Goal: Check status: Check status

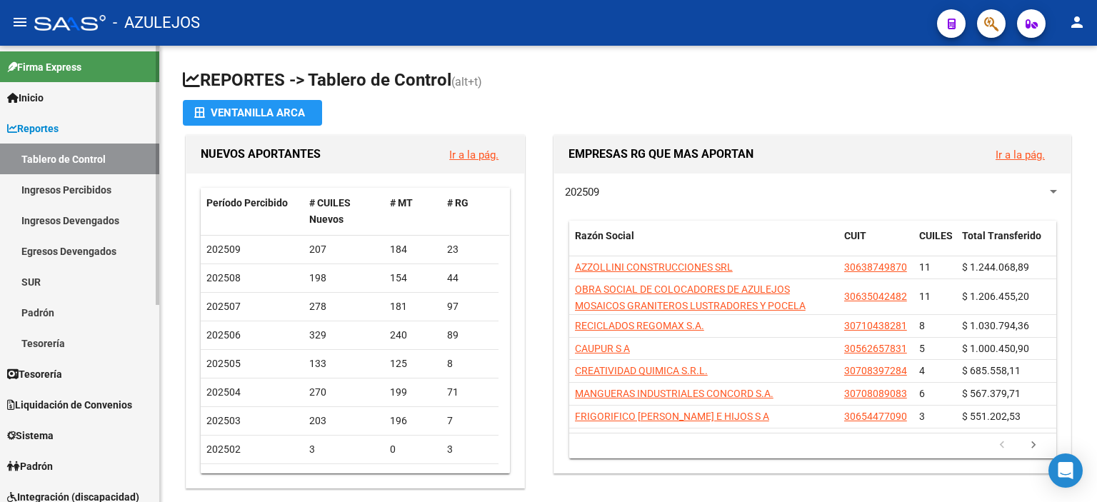
click at [49, 463] on span "Padrón" at bounding box center [30, 466] width 46 height 16
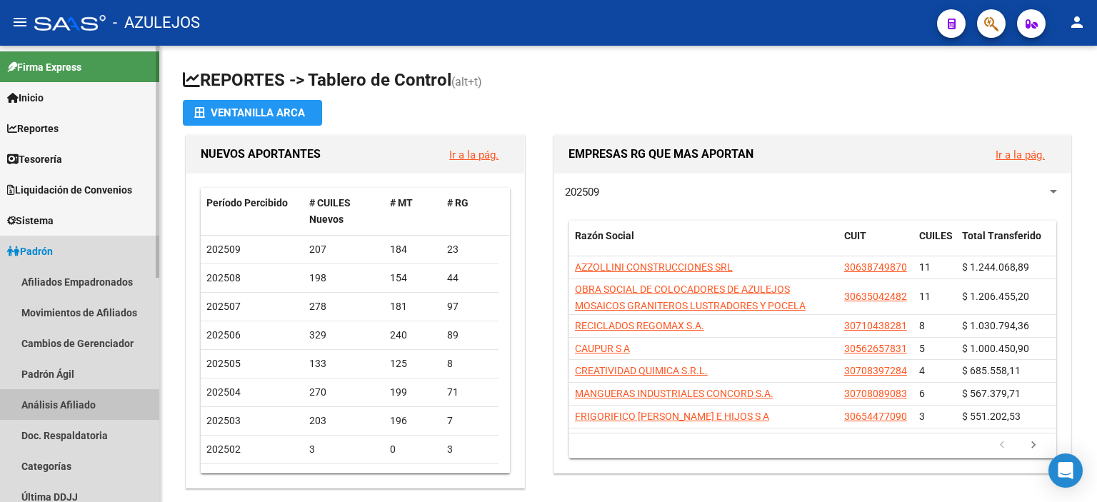
click at [78, 403] on link "Análisis Afiliado" at bounding box center [79, 404] width 159 height 31
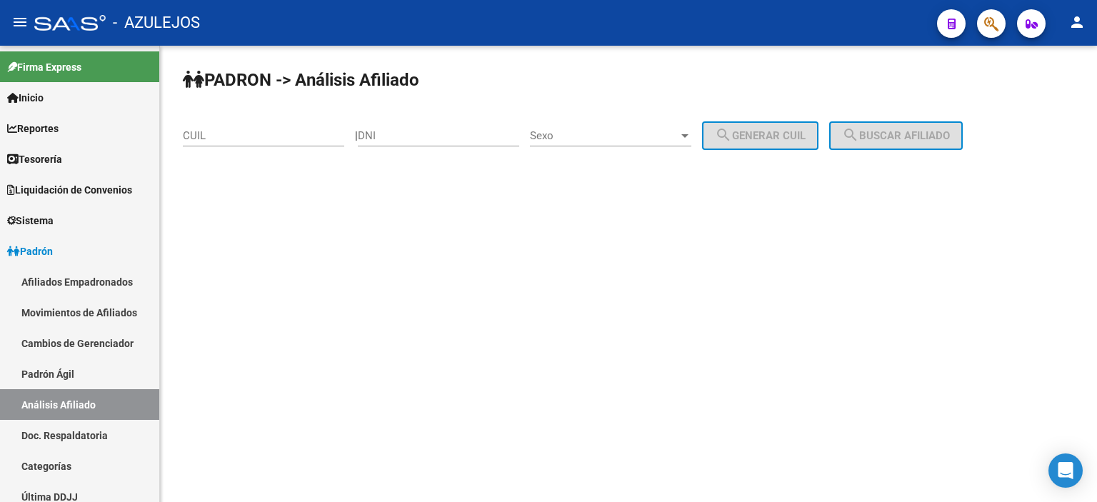
click at [446, 133] on input "DNI" at bounding box center [438, 135] width 161 height 13
type input "94531084"
click at [568, 131] on span "Sexo" at bounding box center [604, 135] width 149 height 13
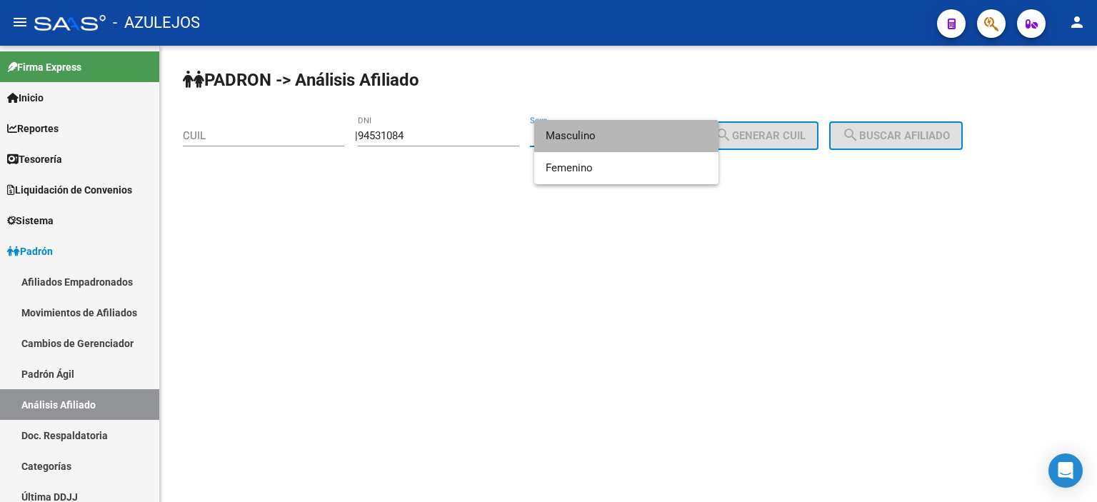
drag, startPoint x: 573, startPoint y: 144, endPoint x: 603, endPoint y: 131, distance: 32.0
click at [573, 143] on span "Masculino" at bounding box center [626, 136] width 161 height 32
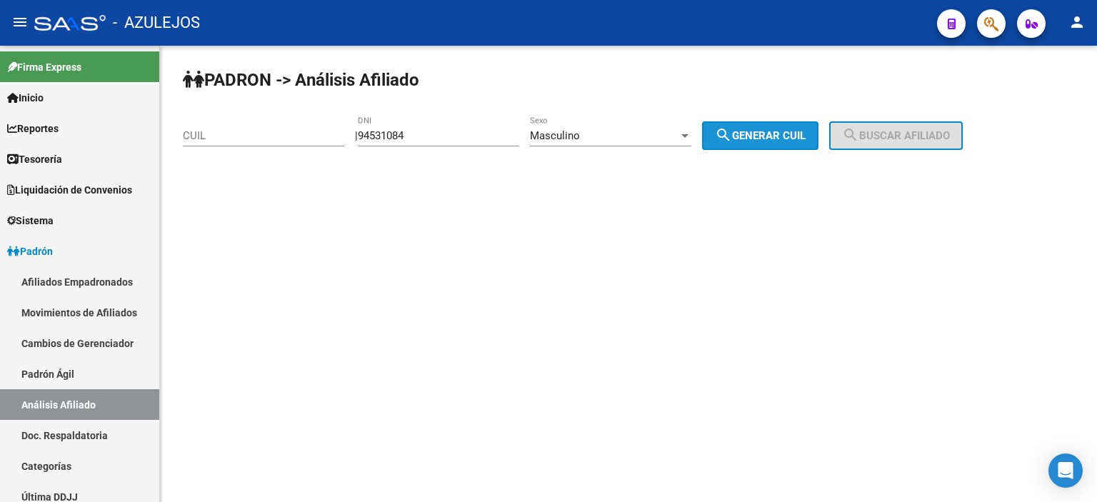
click at [732, 134] on mat-icon "search" at bounding box center [723, 134] width 17 height 17
type input "20-94531084-8"
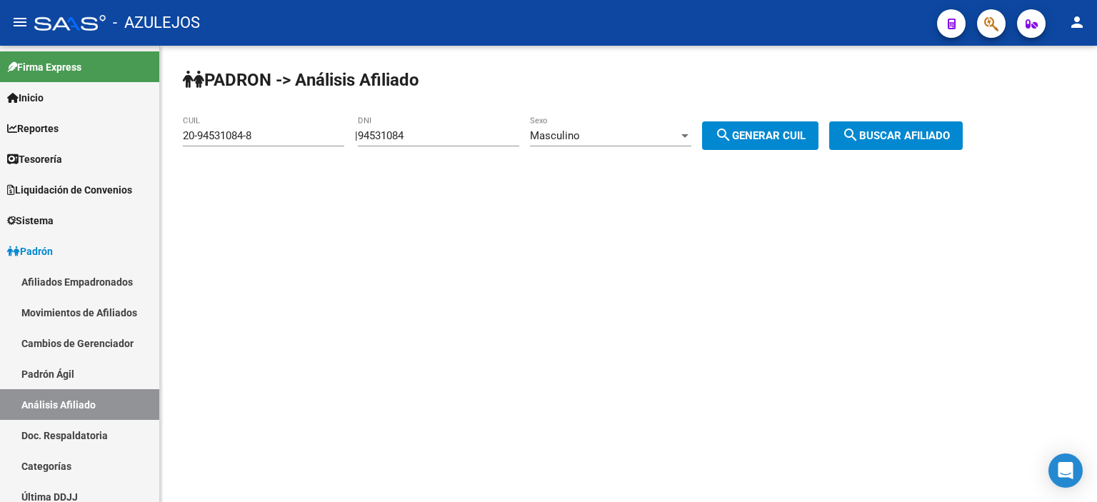
click at [898, 131] on span "search Buscar afiliado" at bounding box center [896, 135] width 108 height 13
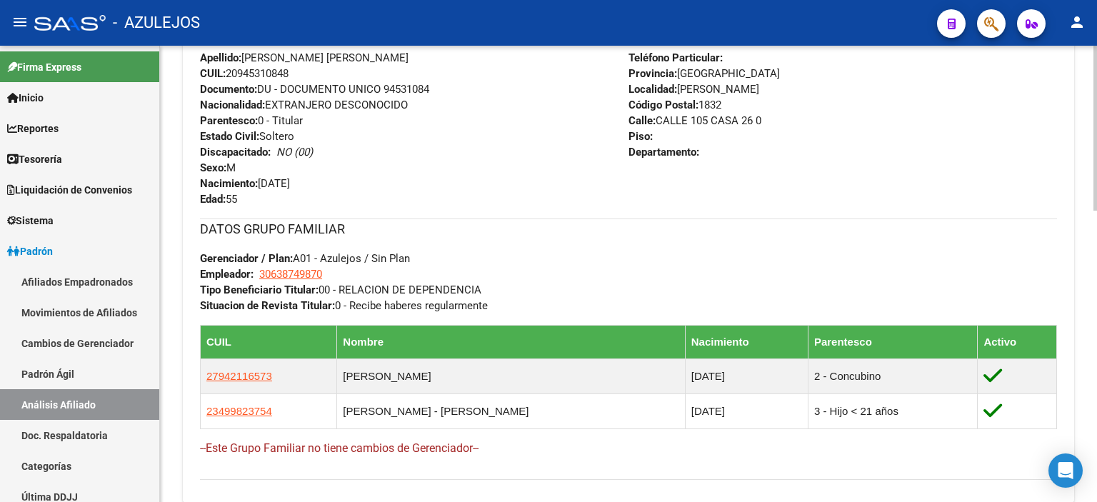
scroll to position [357, 0]
